Goal: Task Accomplishment & Management: Manage account settings

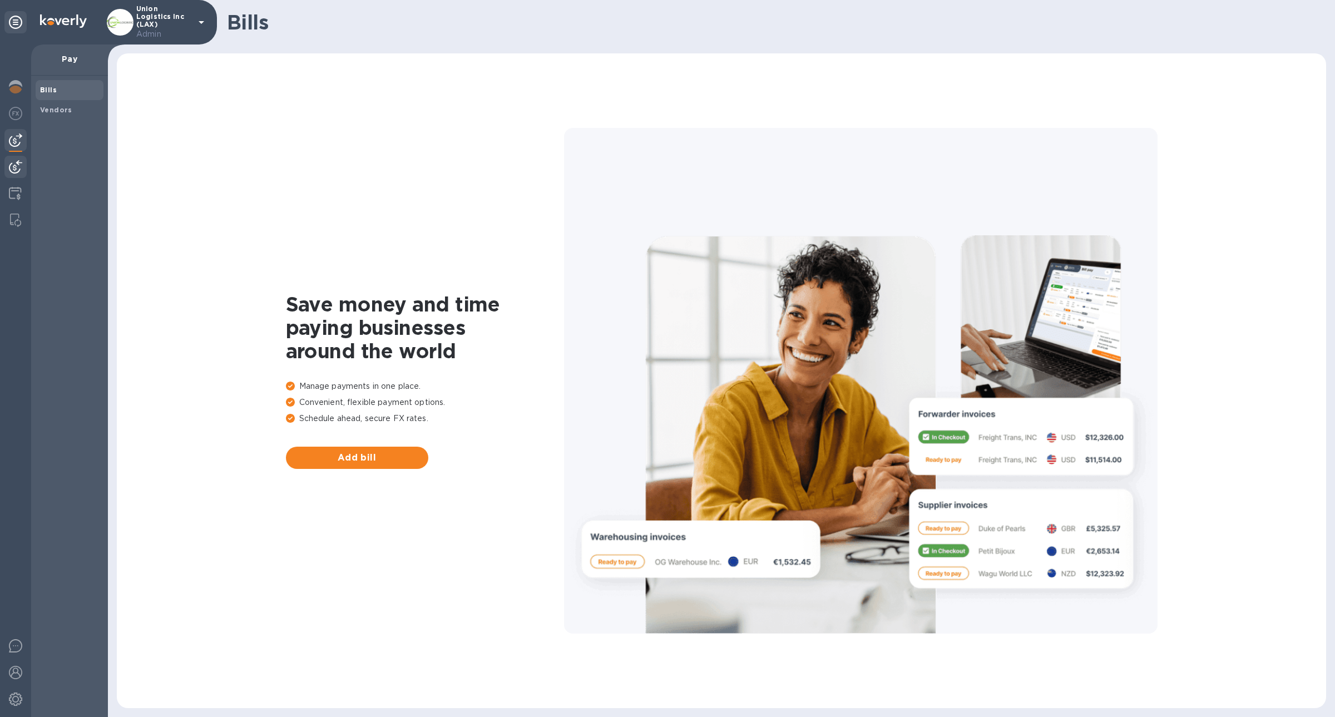
click at [14, 171] on img at bounding box center [15, 166] width 13 height 13
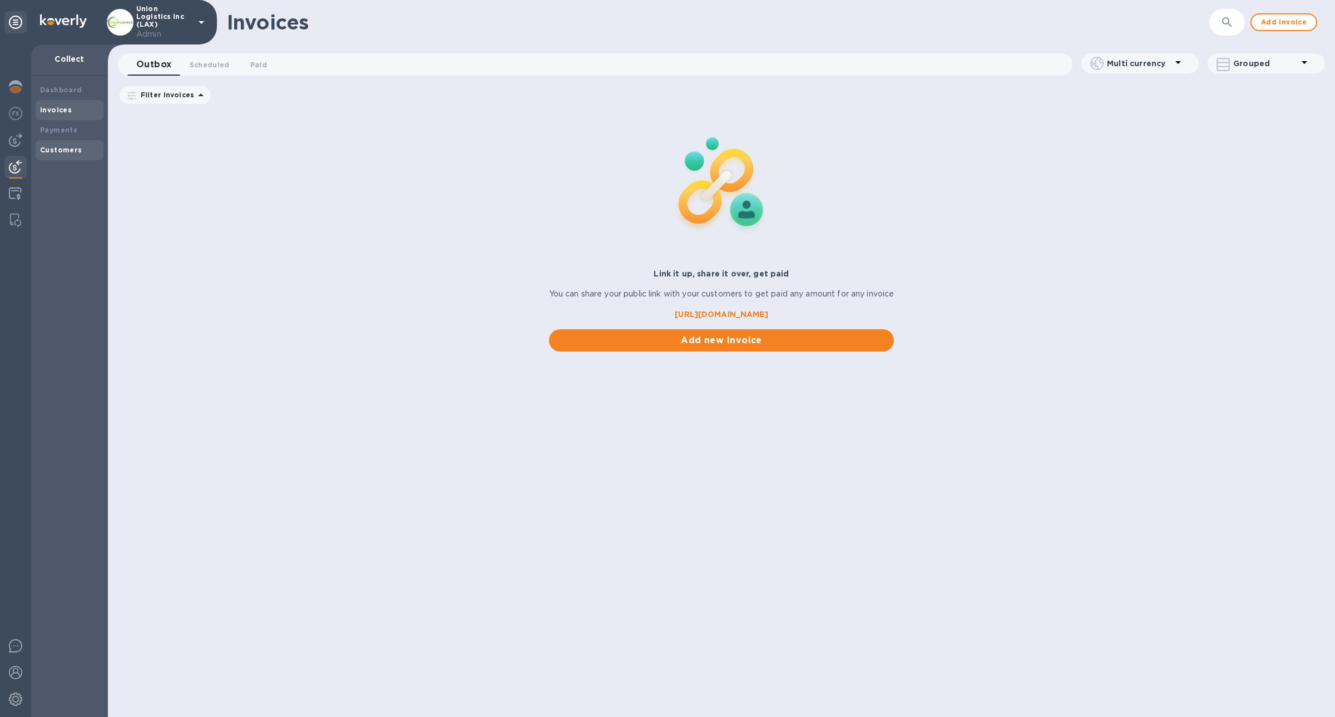
click at [76, 150] on b "Customers" at bounding box center [61, 150] width 42 height 8
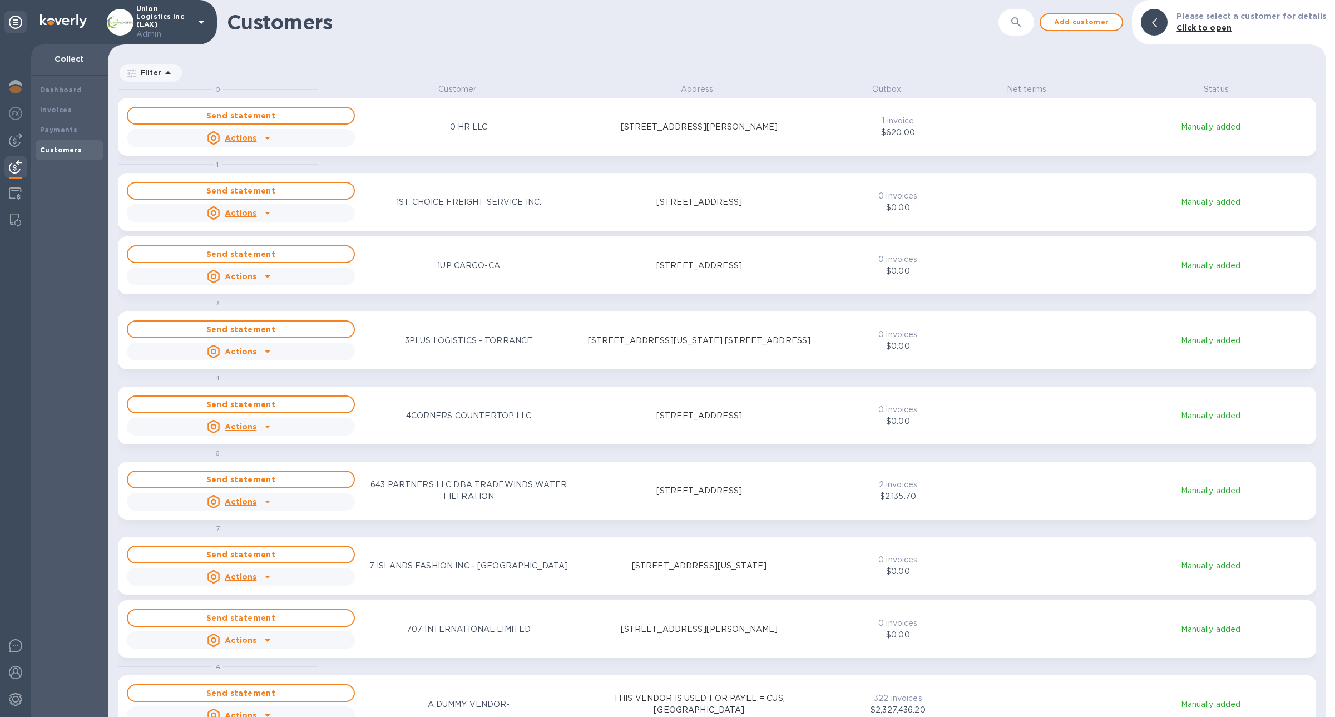
scroll to position [621, 1214]
click at [863, 134] on p "$620.00" at bounding box center [898, 133] width 94 height 12
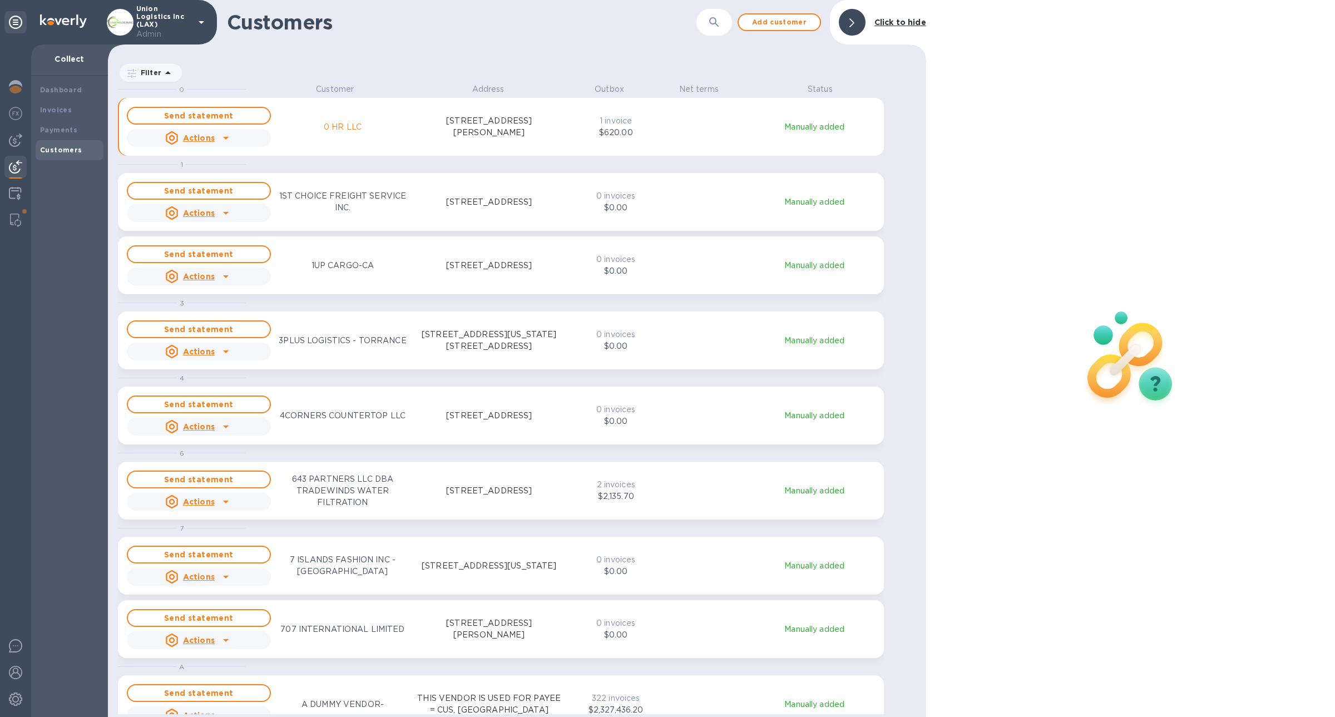
scroll to position [621, 813]
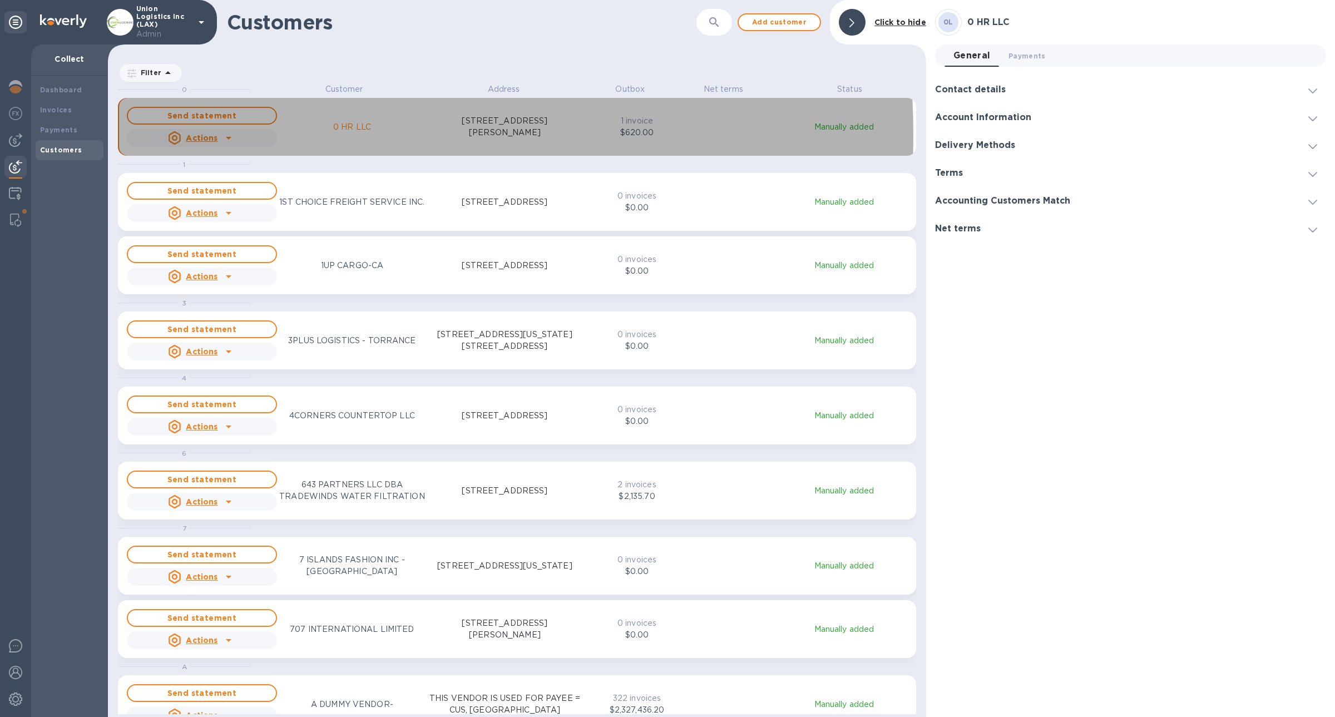
click at [230, 135] on icon "grid" at bounding box center [228, 137] width 13 height 13
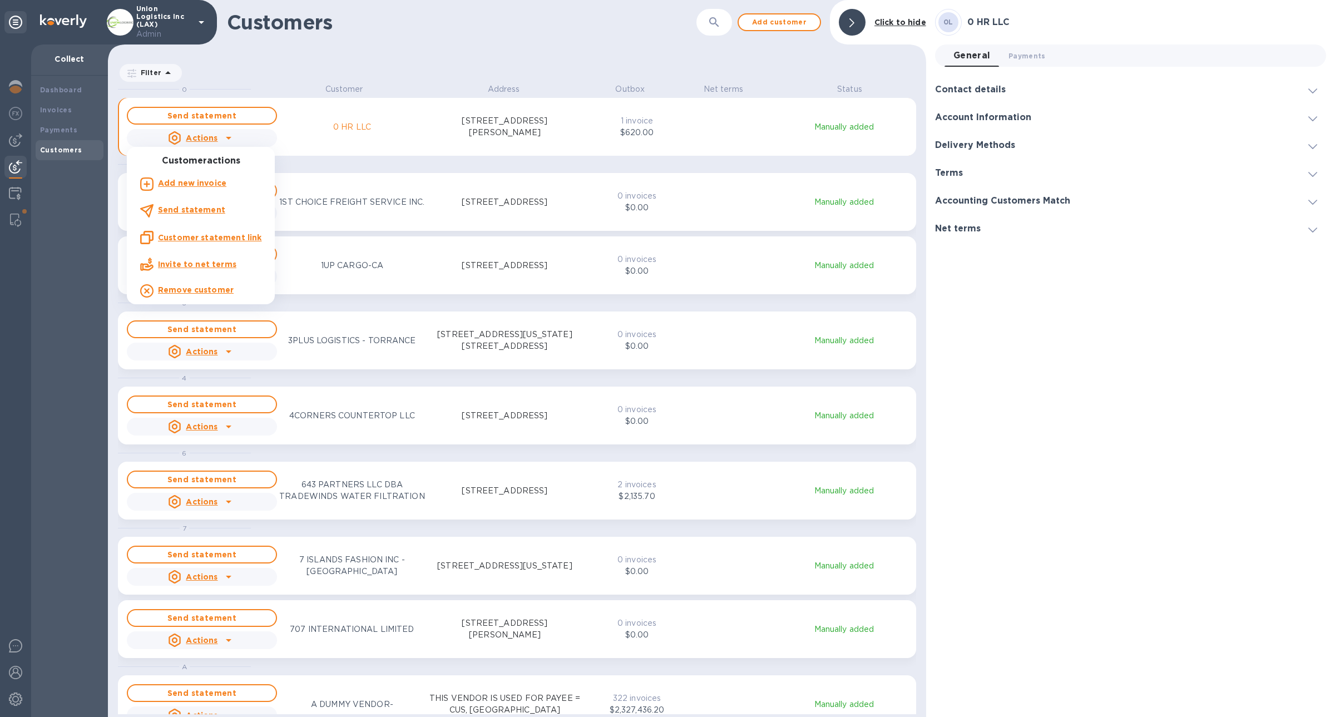
click at [252, 236] on u "Customer statement link" at bounding box center [209, 237] width 103 height 9
